Goal: Task Accomplishment & Management: Manage account settings

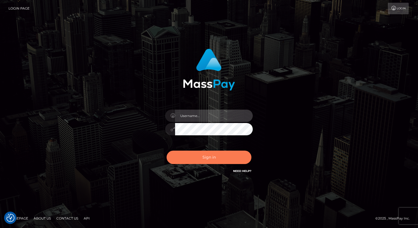
type input "aly.ignite"
click at [199, 158] on button "Sign in" at bounding box center [208, 157] width 85 height 13
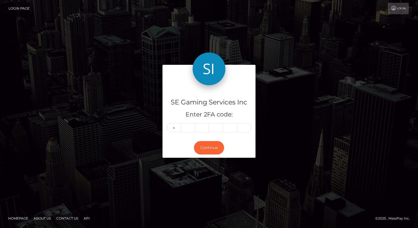
type input "6"
type input "9"
type input "4"
type input "6"
type input "2"
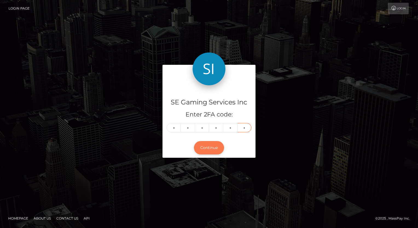
type input "5"
click at [212, 148] on button "Continue" at bounding box center [209, 147] width 30 height 13
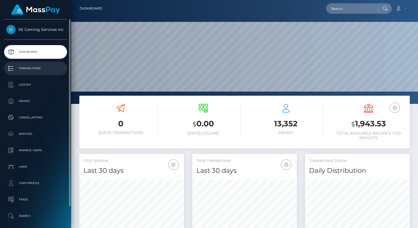
scroll to position [97, 105]
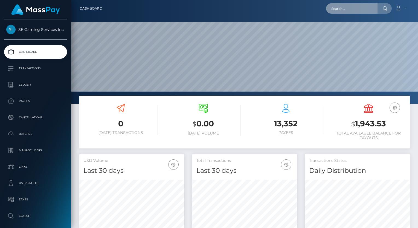
click at [360, 13] on input "text" at bounding box center [351, 8] width 51 height 10
paste input "kngusivijay@gmail.com"
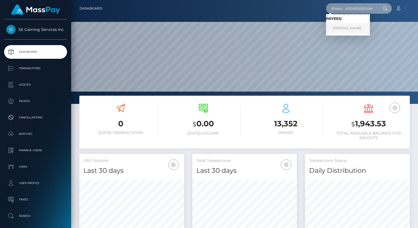
type input "kngusivijay@gmail.com"
click at [350, 28] on link "Muthaiya K N" at bounding box center [348, 28] width 44 height 10
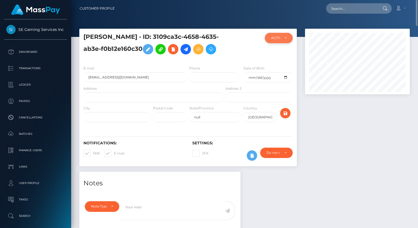
click at [286, 39] on div "ACTIVE" at bounding box center [279, 38] width 16 height 4
click at [278, 62] on span "DEACTIVE" at bounding box center [279, 64] width 17 height 5
select select "DEACTIVE"
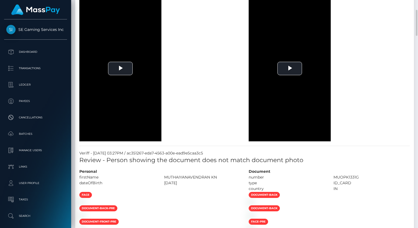
scroll to position [410, 0]
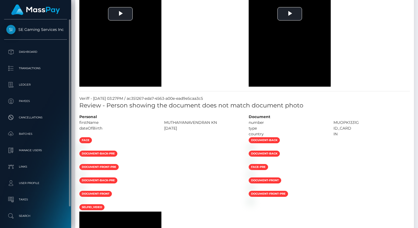
click at [3, 227] on div "SE Gaming Services Inc Dashboard Transactions Ledger Payees Cancellations" at bounding box center [35, 122] width 71 height 207
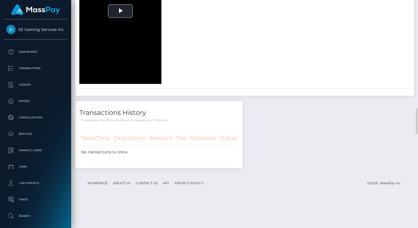
scroll to position [711, 0]
